Goal: Use online tool/utility: Utilize a website feature to perform a specific function

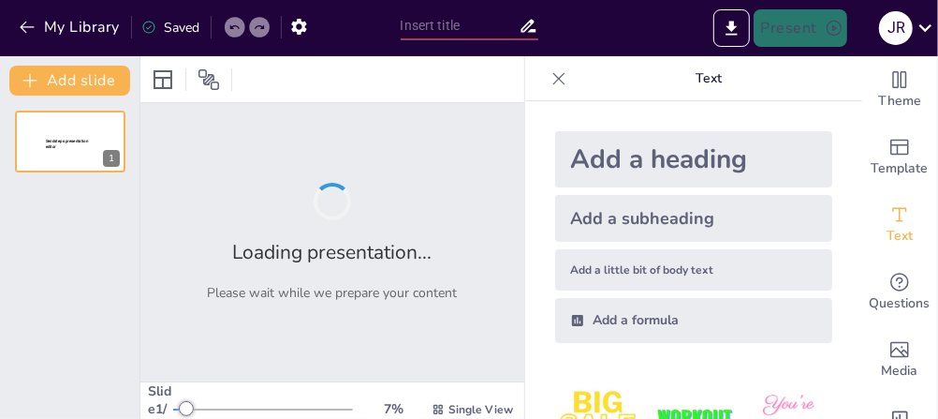
type input "New Sendsteps"
type input "Imported Protocolo-de-Cuidado-Preventivo-para-tu-Perro.pptx"
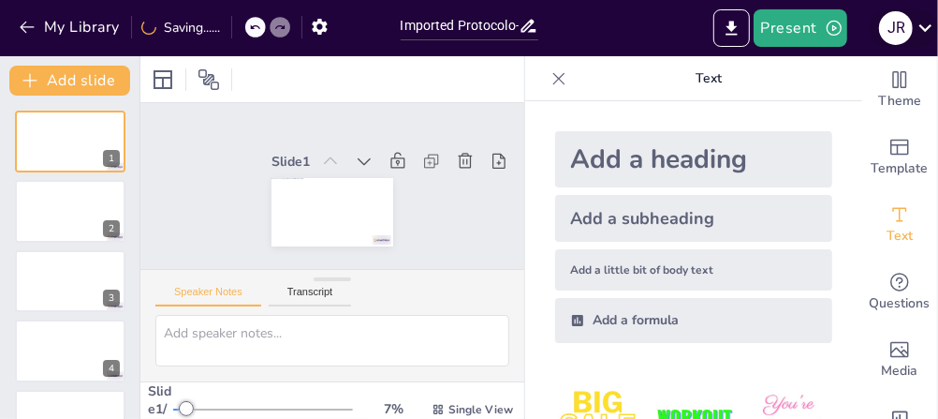
click at [923, 27] on icon at bounding box center [926, 27] width 13 height 7
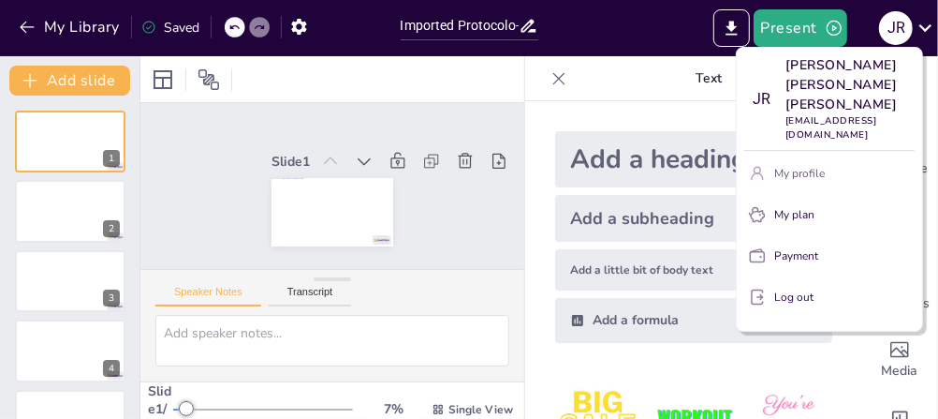
click at [811, 165] on p "My profile" at bounding box center [800, 173] width 51 height 17
